Goal: Task Accomplishment & Management: Use online tool/utility

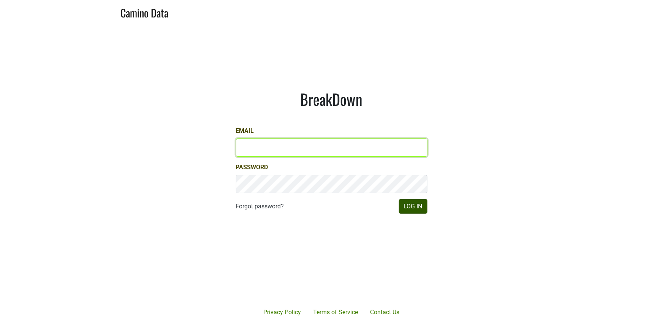
type input "[PERSON_NAME][EMAIL_ADDRESS][DOMAIN_NAME]"
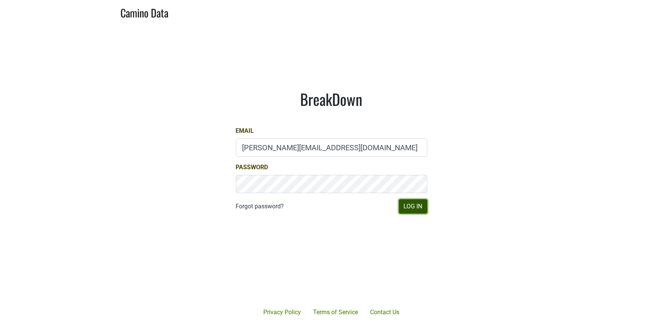
click at [418, 209] on button "Log In" at bounding box center [413, 206] width 28 height 14
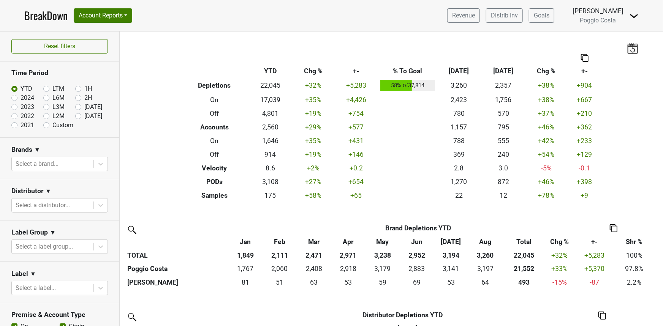
click at [52, 89] on label "LTM" at bounding box center [58, 88] width 12 height 9
click at [45, 89] on input "LTM" at bounding box center [58, 88] width 30 height 8
radio input "true"
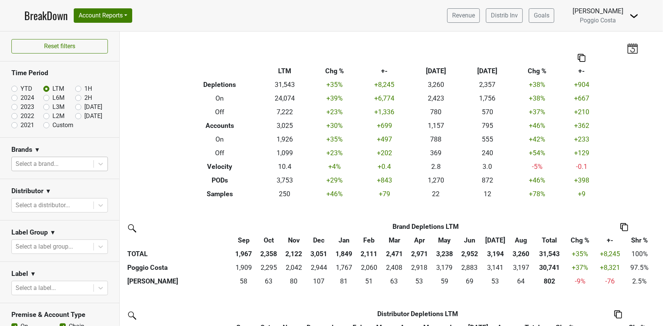
click at [43, 167] on div at bounding box center [53, 164] width 74 height 11
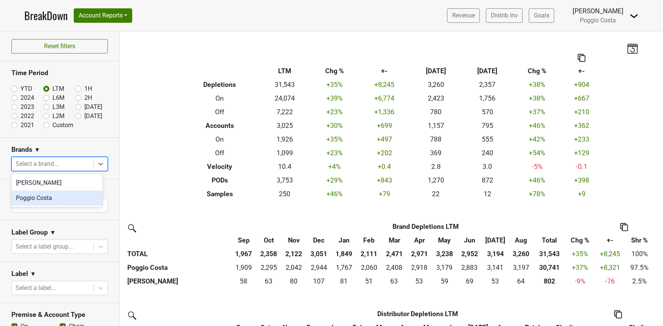
click at [43, 198] on div "Poggio Costa" at bounding box center [56, 198] width 91 height 15
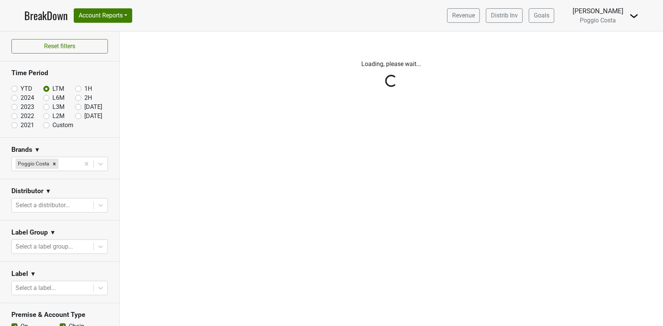
click at [45, 201] on div "Reset filters Time Period YTD LTM 1H 2024 L6M 2H 2023 L3M Aug '25 2022 L2M Sep …" at bounding box center [60, 179] width 120 height 295
click at [46, 244] on div "Reset filters Time Period YTD LTM 1H 2024 L6M 2H 2023 L3M Aug '25 2022 L2M Sep …" at bounding box center [60, 179] width 120 height 295
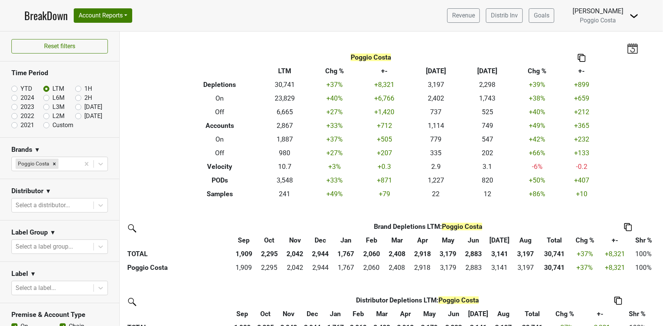
click at [46, 244] on div at bounding box center [53, 246] width 74 height 11
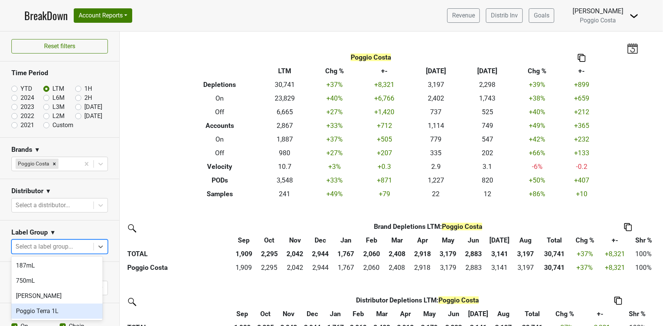
click at [41, 313] on div "Poggio Terra 1L" at bounding box center [56, 311] width 91 height 15
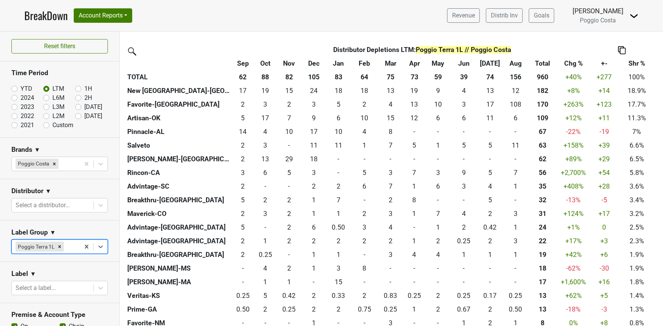
scroll to position [242, 0]
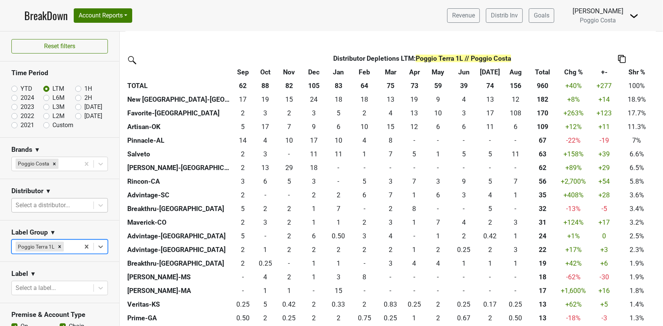
click at [61, 203] on div at bounding box center [53, 205] width 74 height 11
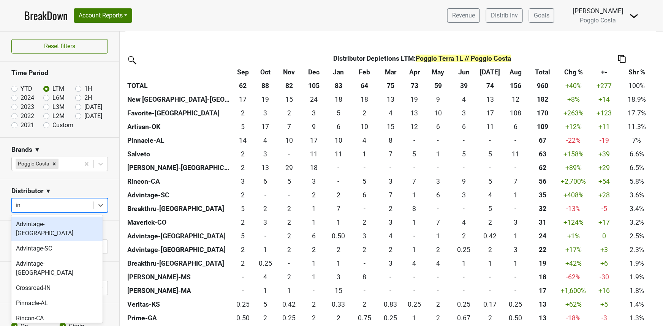
type input "i"
click at [79, 188] on div "Distributor ▼" at bounding box center [59, 192] width 96 height 11
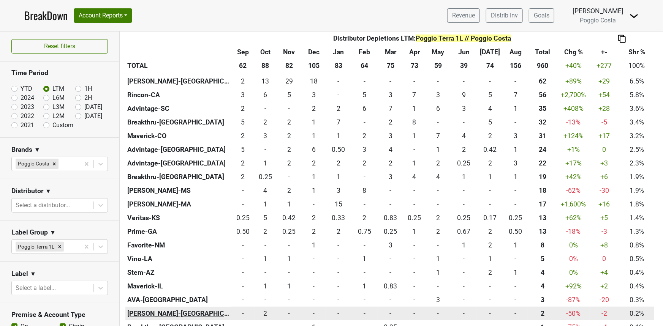
scroll to position [313, 0]
